Goal: Task Accomplishment & Management: Manage account settings

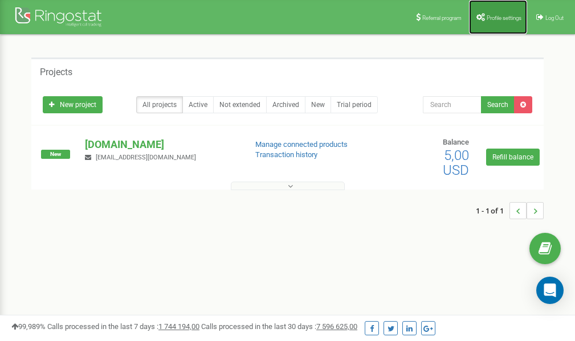
click at [497, 16] on span "Profile settings" at bounding box center [504, 18] width 35 height 6
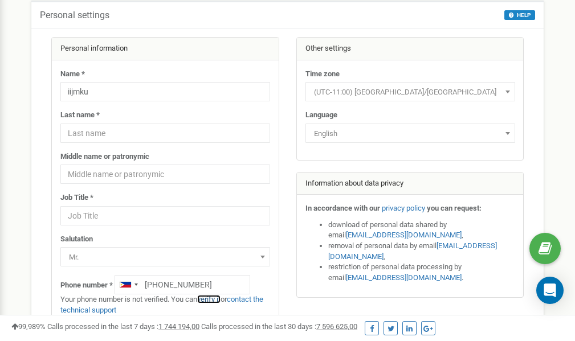
click at [215, 299] on link "verify it" at bounding box center [208, 299] width 23 height 9
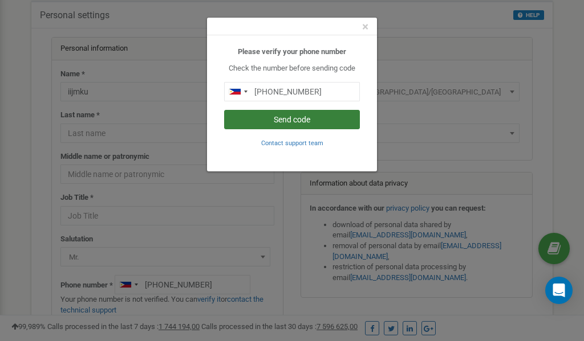
click at [312, 119] on button "Send code" at bounding box center [292, 119] width 136 height 19
